Goal: Task Accomplishment & Management: Manage account settings

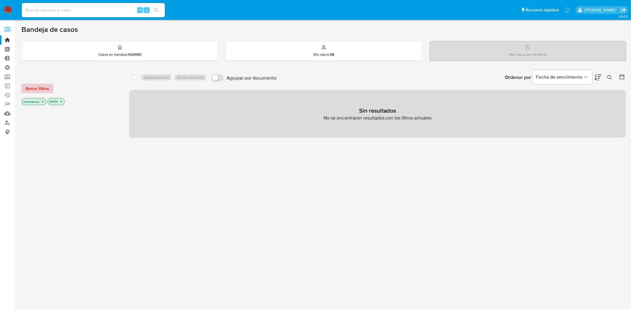
click at [34, 91] on span "Borrar filtros" at bounding box center [38, 88] width 24 height 8
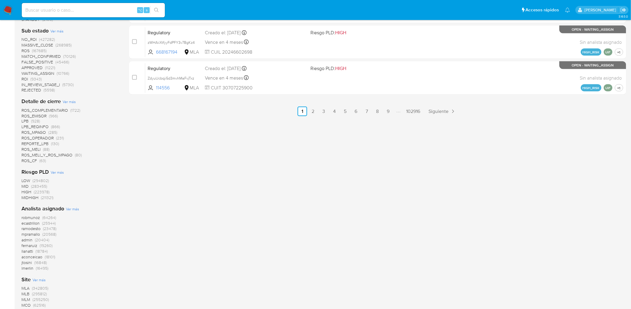
scroll to position [370, 0]
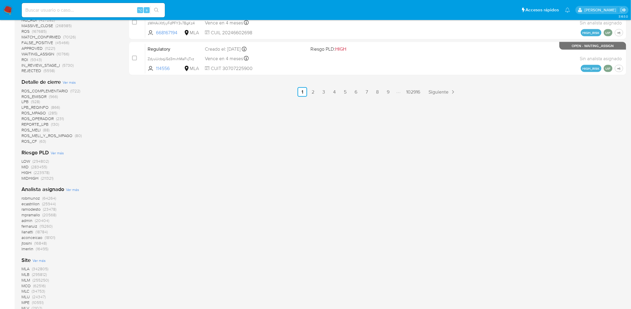
click at [43, 286] on span "(62516)" at bounding box center [39, 286] width 13 height 6
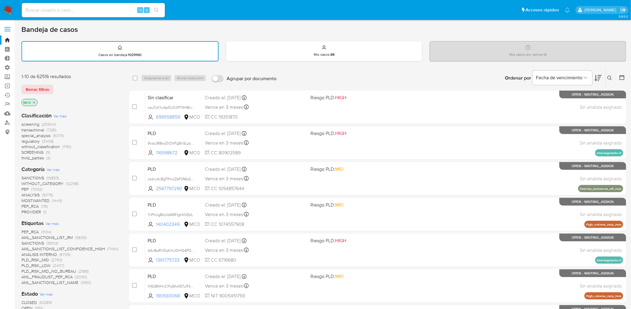
click at [54, 129] on span "(7281)" at bounding box center [51, 130] width 10 height 6
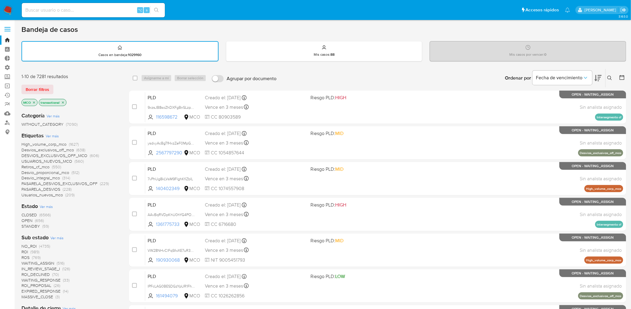
click at [43, 215] on span "(6566)" at bounding box center [44, 215] width 11 height 6
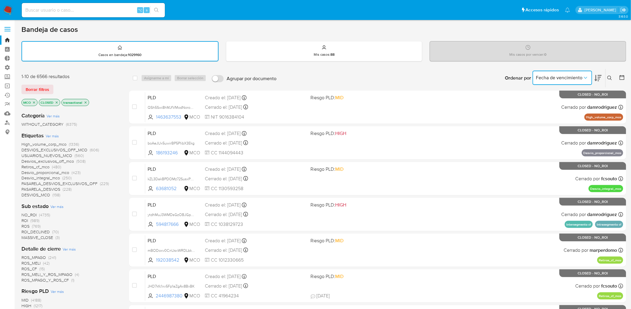
click at [590, 77] on button "Fecha de vencimiento" at bounding box center [562, 78] width 60 height 14
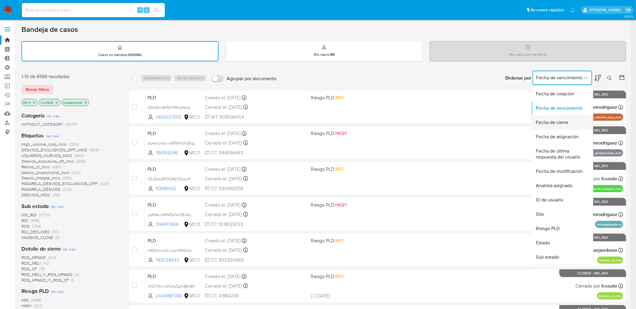
click at [571, 118] on div "Fecha de cierre" at bounding box center [560, 122] width 49 height 14
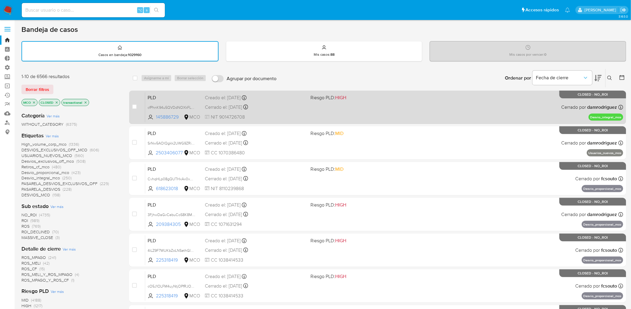
click at [443, 104] on div "PLD cfPhnK94u5QVDdNOXkFLKBAc 145886729 MCO Riesgo PLD: HIGH Creado el: [DATE] C…" at bounding box center [384, 107] width 478 height 30
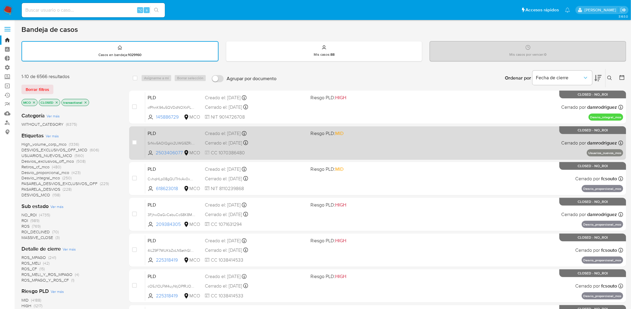
click at [345, 146] on div "PLD SrNw5AOlQgkk2UWG9ZRi3g6t 2503406077 MCO Riesgo PLD: MID Creado el: [DATE] C…" at bounding box center [384, 143] width 478 height 30
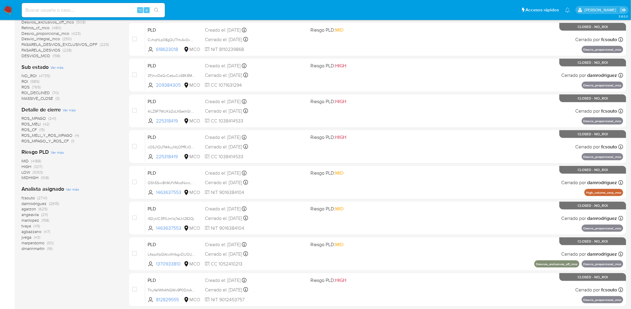
scroll to position [96, 0]
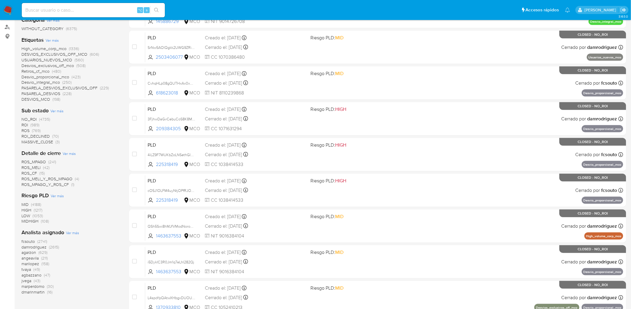
click at [36, 129] on span "(769)" at bounding box center [36, 131] width 9 height 6
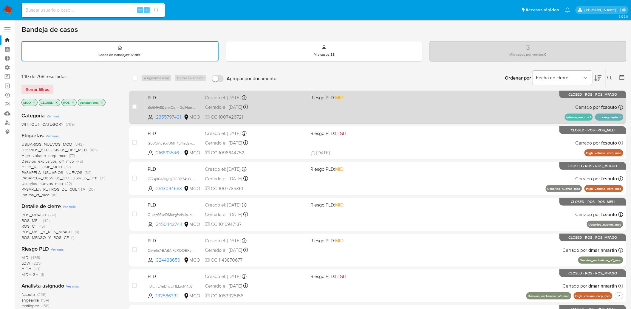
click at [396, 111] on div "PLD Bq6HFi8DahxCarmGdfHgnY2y 2355797431 MCO Riesgo PLD: MID Creado el: [DATE] C…" at bounding box center [384, 107] width 478 height 30
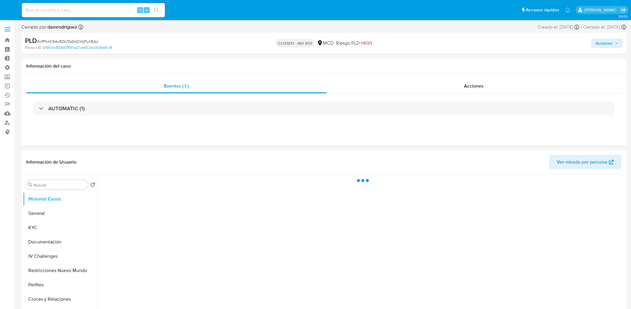
select select "10"
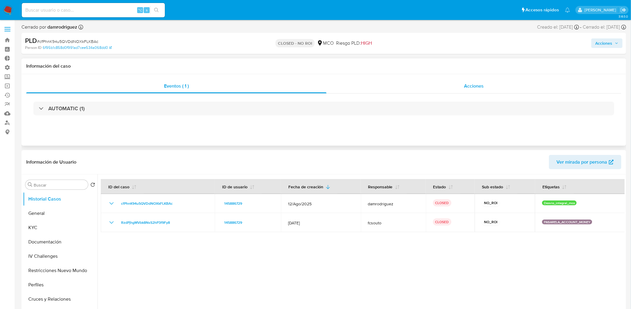
click at [462, 82] on div "Acciones" at bounding box center [473, 86] width 295 height 14
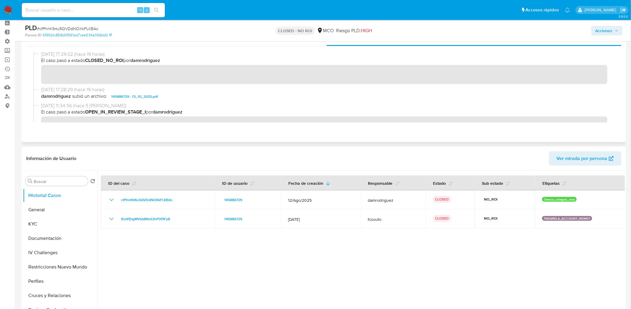
click at [139, 94] on span "145886729 - 13_10_2025.pdf" at bounding box center [134, 96] width 47 height 7
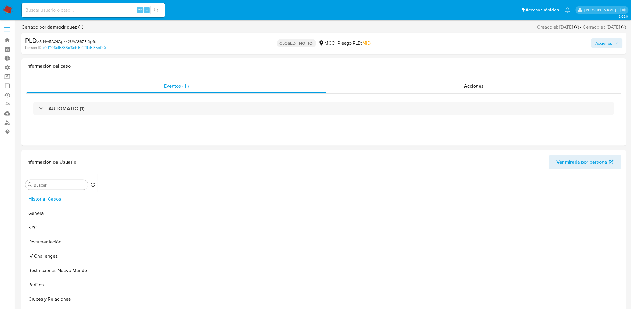
select select "10"
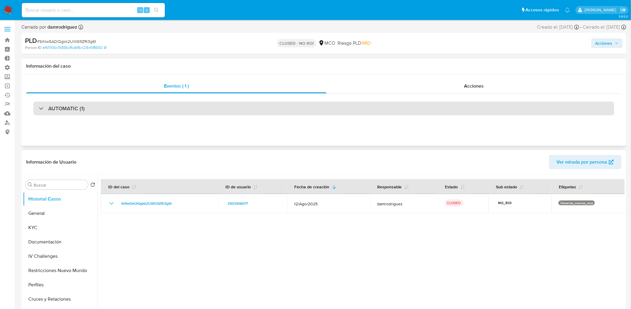
click at [301, 110] on div "AUTOMATIC (1)" at bounding box center [323, 109] width 581 height 14
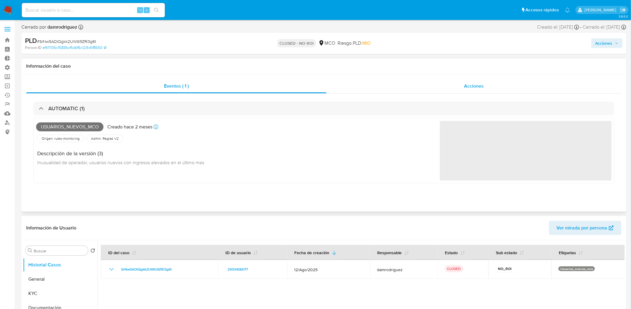
click at [449, 88] on div "Acciones" at bounding box center [473, 86] width 295 height 14
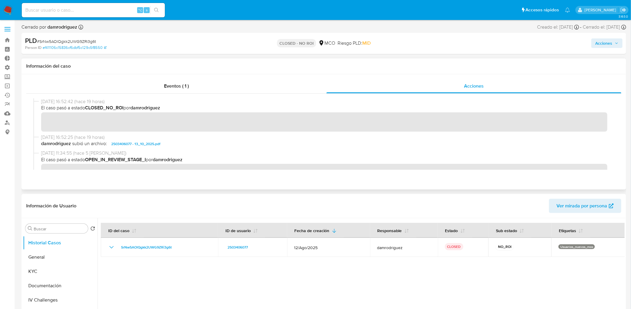
click at [142, 143] on span "2503406077 - 13_10_2025.pdf" at bounding box center [135, 143] width 49 height 7
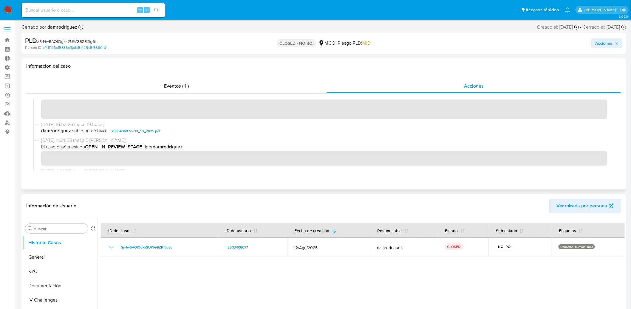
scroll to position [26, 0]
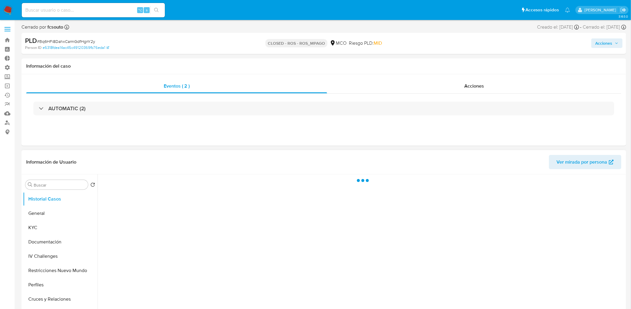
select select "10"
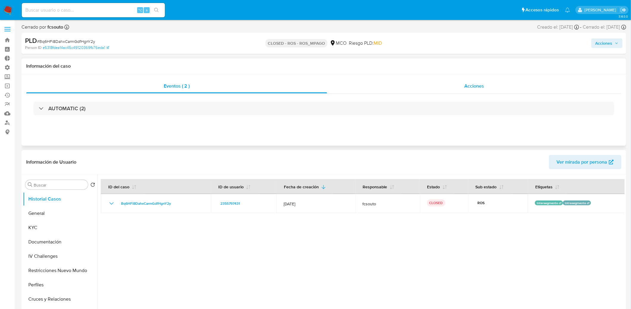
click at [501, 91] on div "Acciones" at bounding box center [474, 86] width 294 height 14
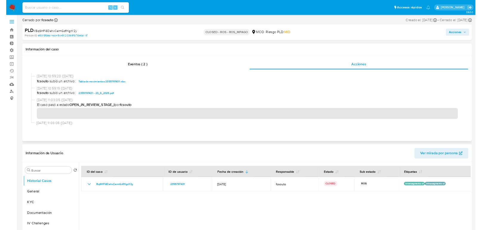
scroll to position [230, 0]
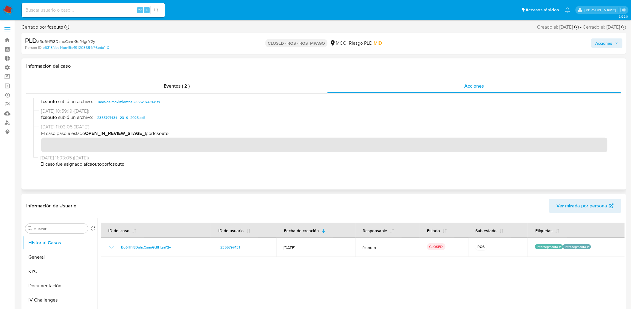
click at [135, 119] on span "2355797431 - 23_9_2025.pdf" at bounding box center [121, 117] width 48 height 7
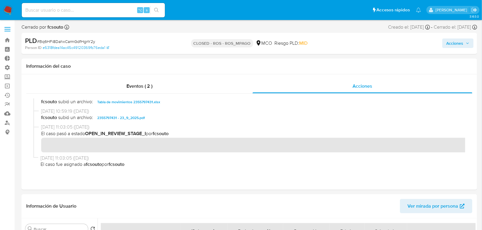
scroll to position [249, 0]
